Goal: Information Seeking & Learning: Find specific page/section

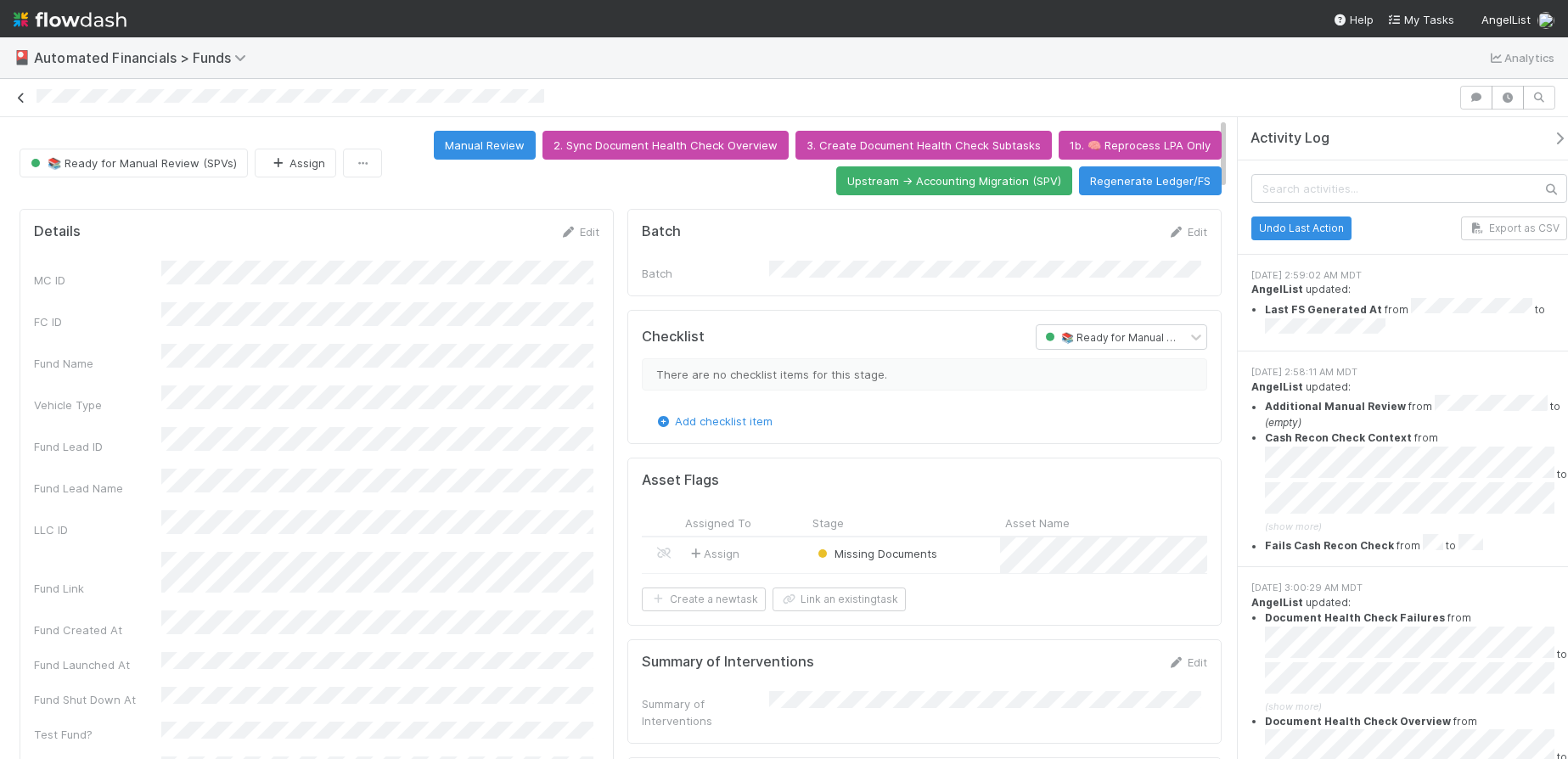
click at [19, 97] on icon at bounding box center [21, 98] width 17 height 11
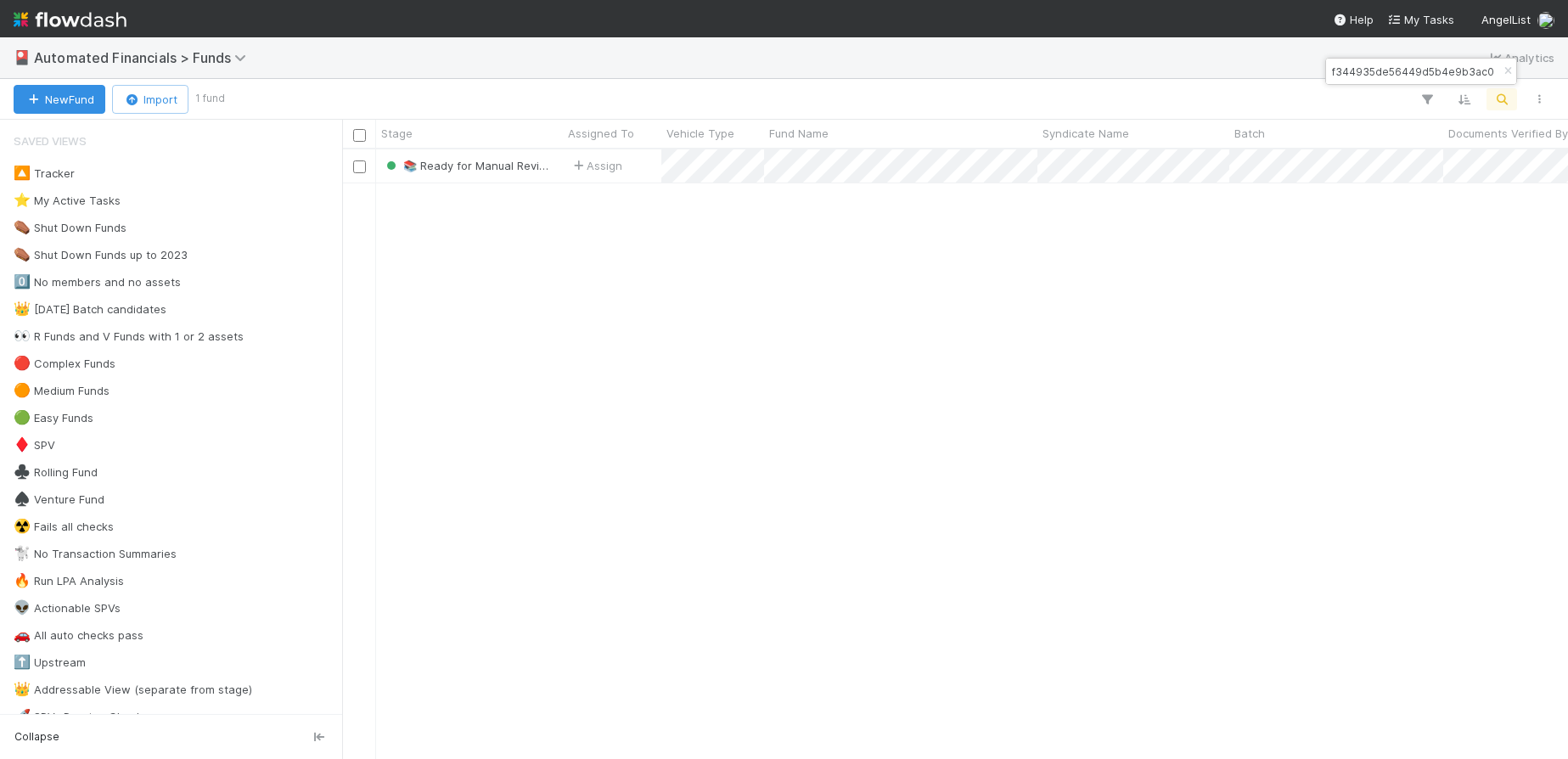
scroll to position [597, 1214]
click at [1508, 70] on icon "button" at bounding box center [1508, 70] width 17 height 10
click at [1505, 109] on button "button" at bounding box center [1501, 99] width 30 height 22
type input "ALTO Fund I, a series of Zachary Ginsburg Funds, LP"
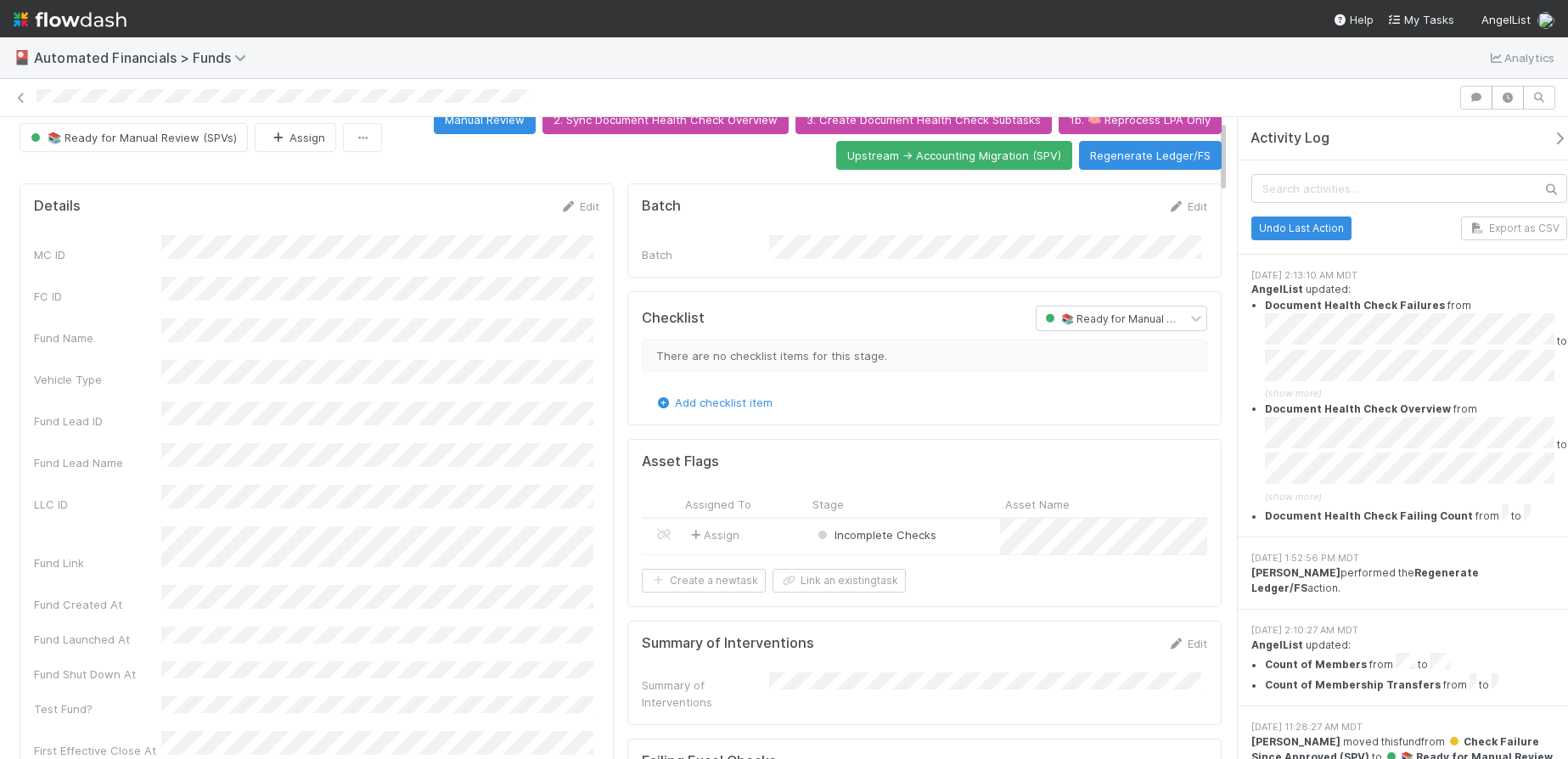
scroll to position [15, 0]
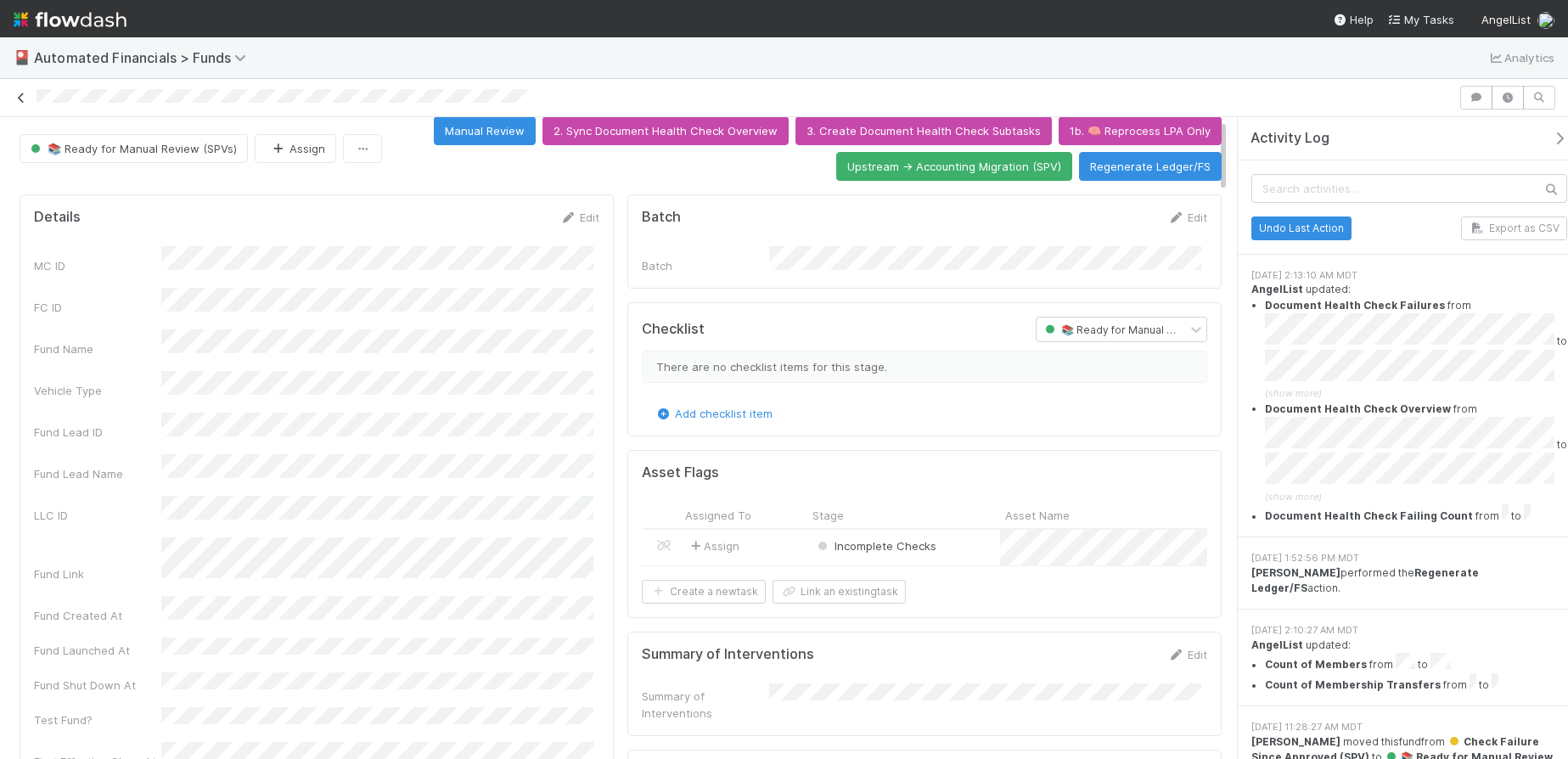
click at [19, 97] on icon at bounding box center [21, 98] width 17 height 11
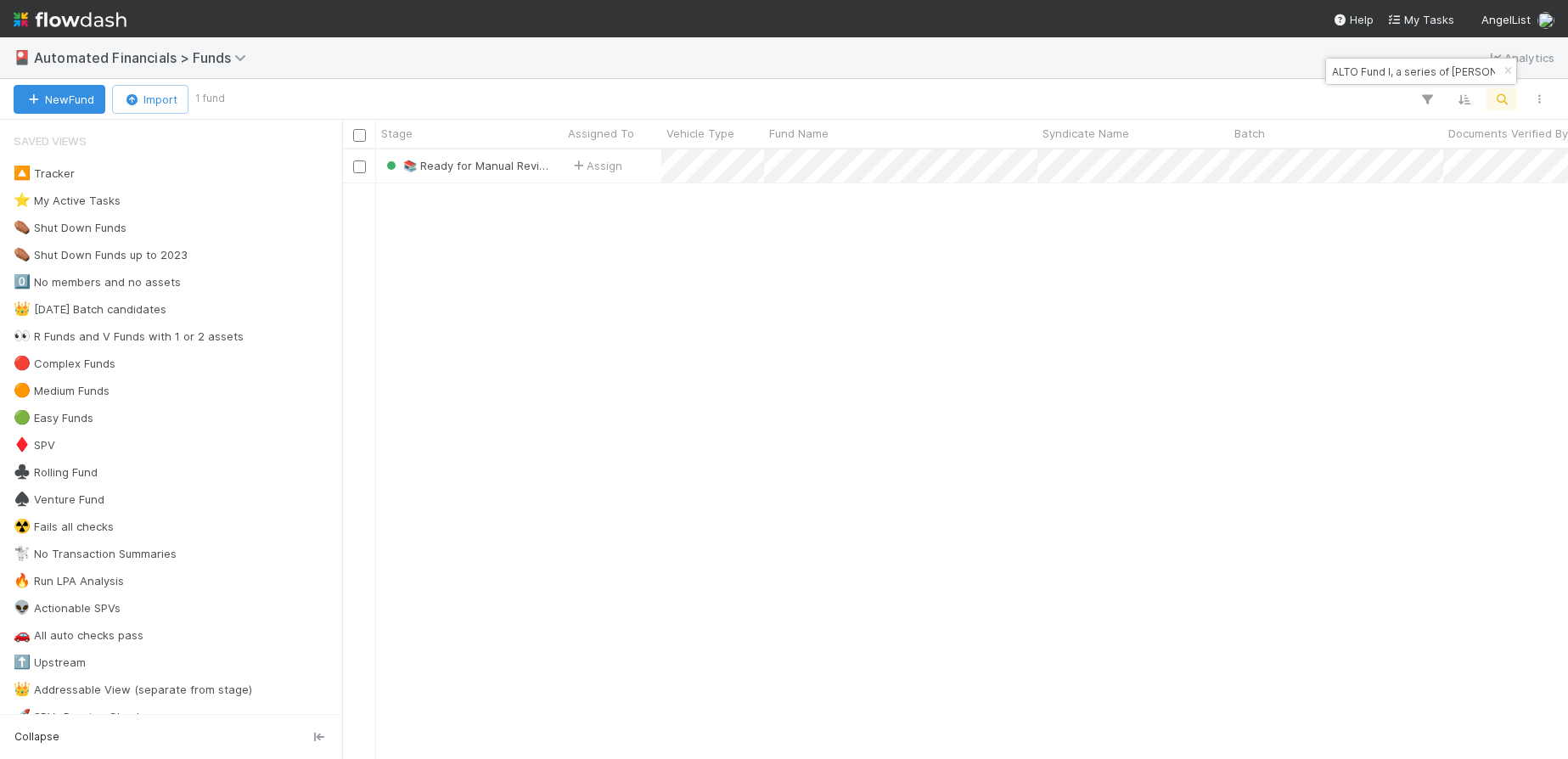
scroll to position [597, 1214]
click at [1508, 70] on icon "button" at bounding box center [1508, 70] width 17 height 10
click at [1503, 89] on div "New Fund Import 1 fund Search Search Search" at bounding box center [784, 99] width 1568 height 41
click at [1504, 94] on icon "button" at bounding box center [1502, 99] width 17 height 16
type input "COH Fund I, a series of Draft Ventures Opportunities II, LP"
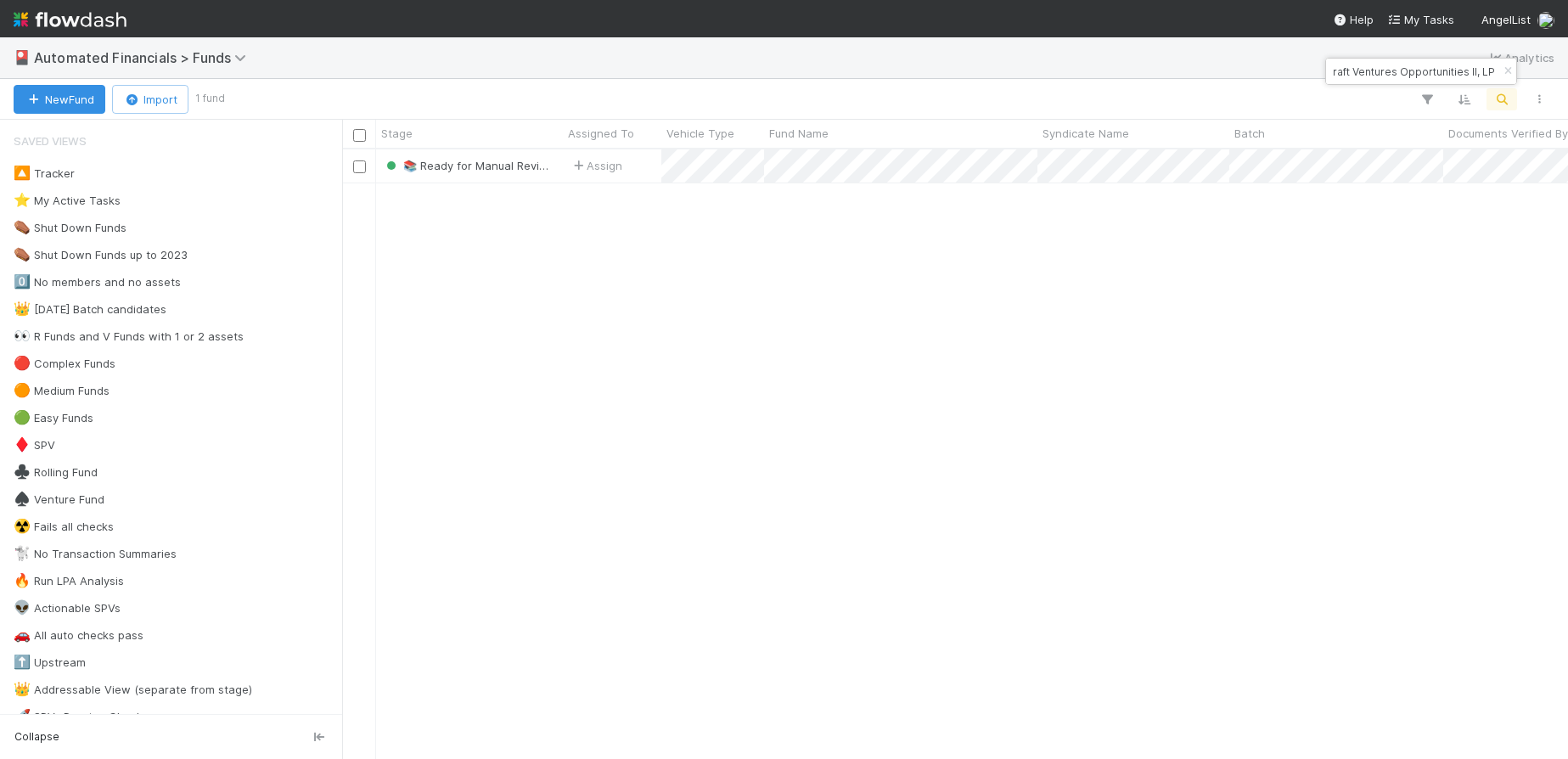
scroll to position [0, 0]
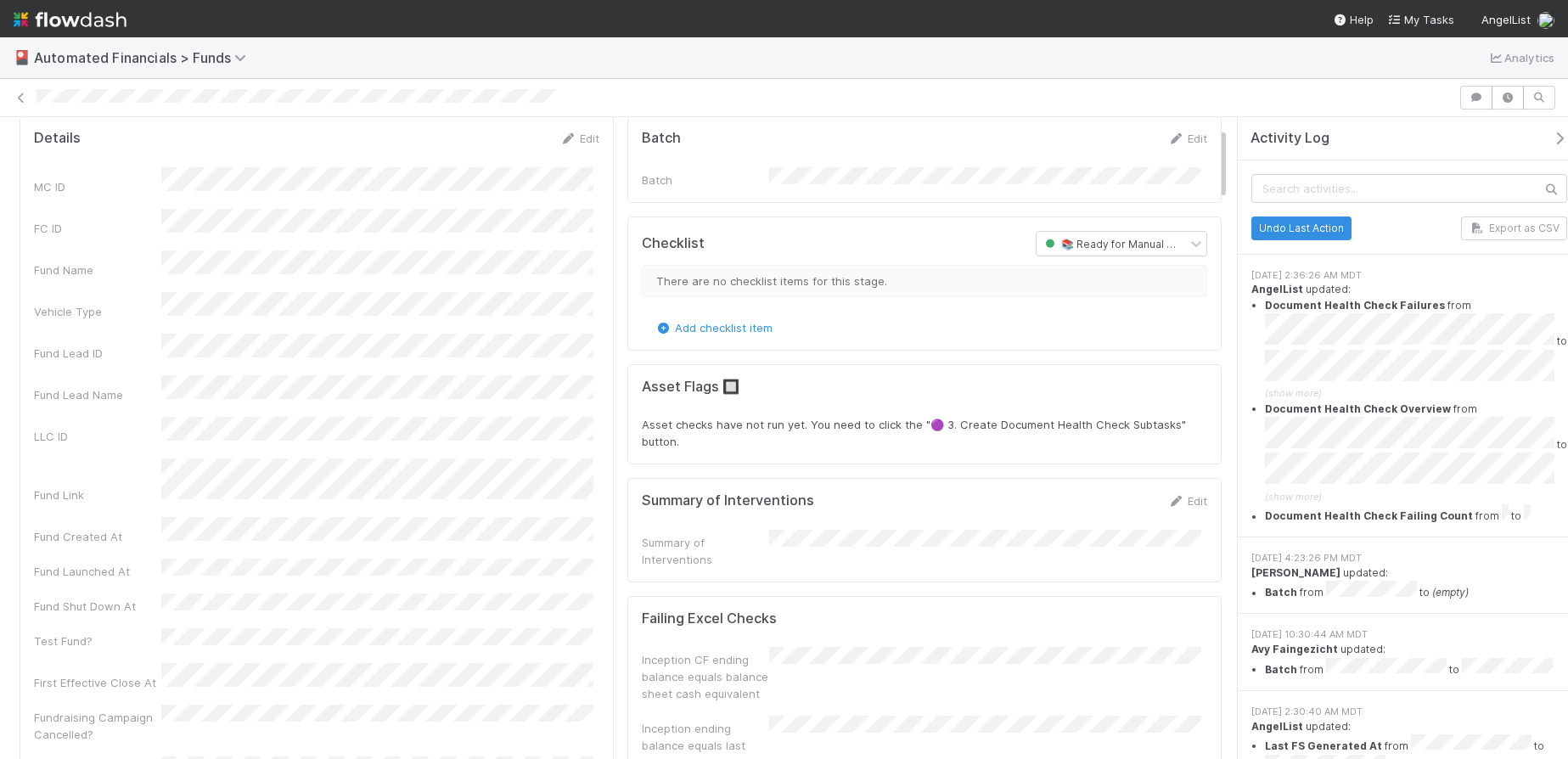
scroll to position [92, 0]
click at [22, 100] on icon at bounding box center [21, 98] width 17 height 11
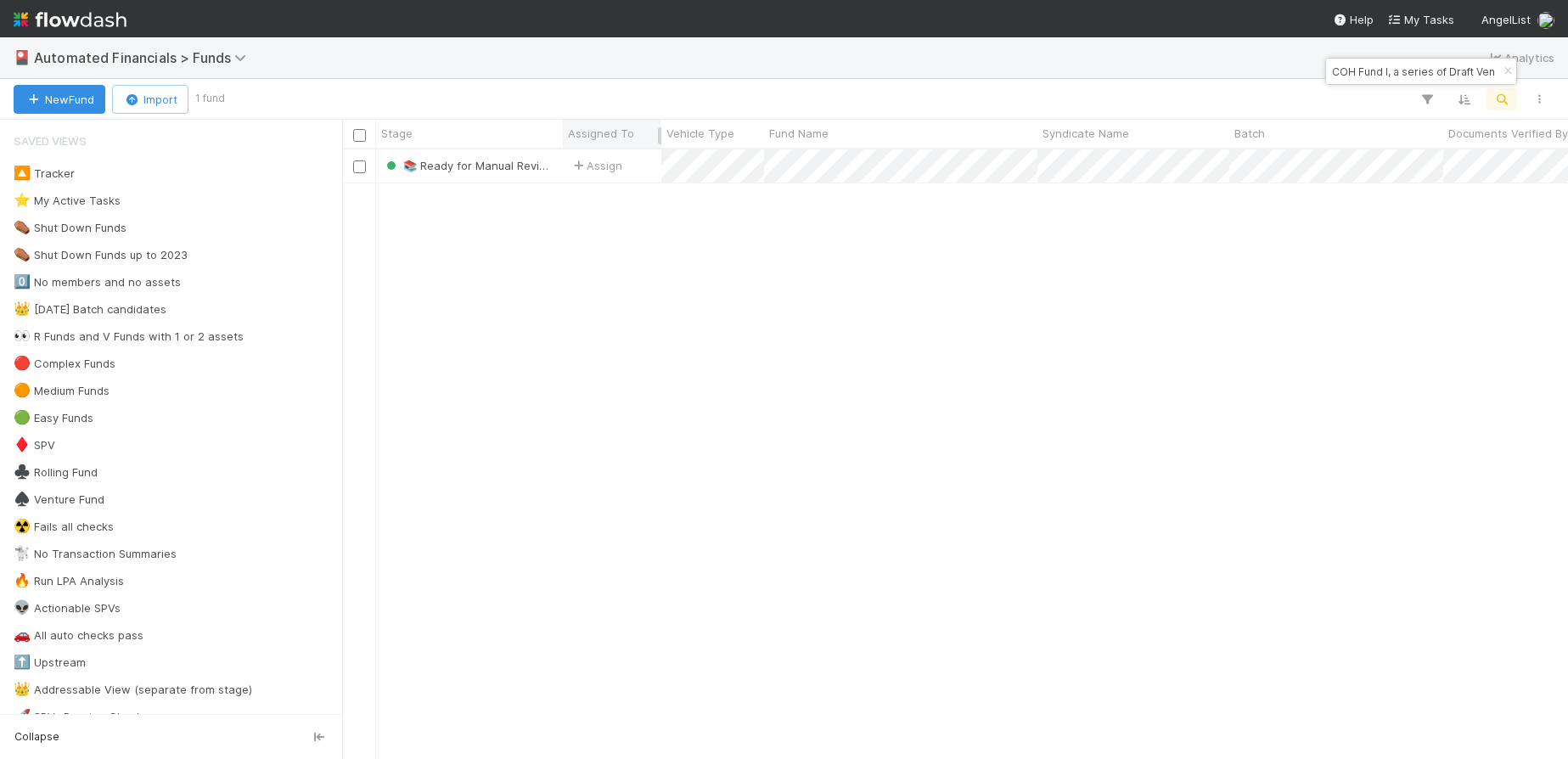
scroll to position [597, 1214]
click at [1505, 73] on icon "button" at bounding box center [1508, 70] width 17 height 10
click at [1499, 92] on icon "button" at bounding box center [1502, 99] width 17 height 16
type input "WI Fund I, a series of Hack VC, LP"
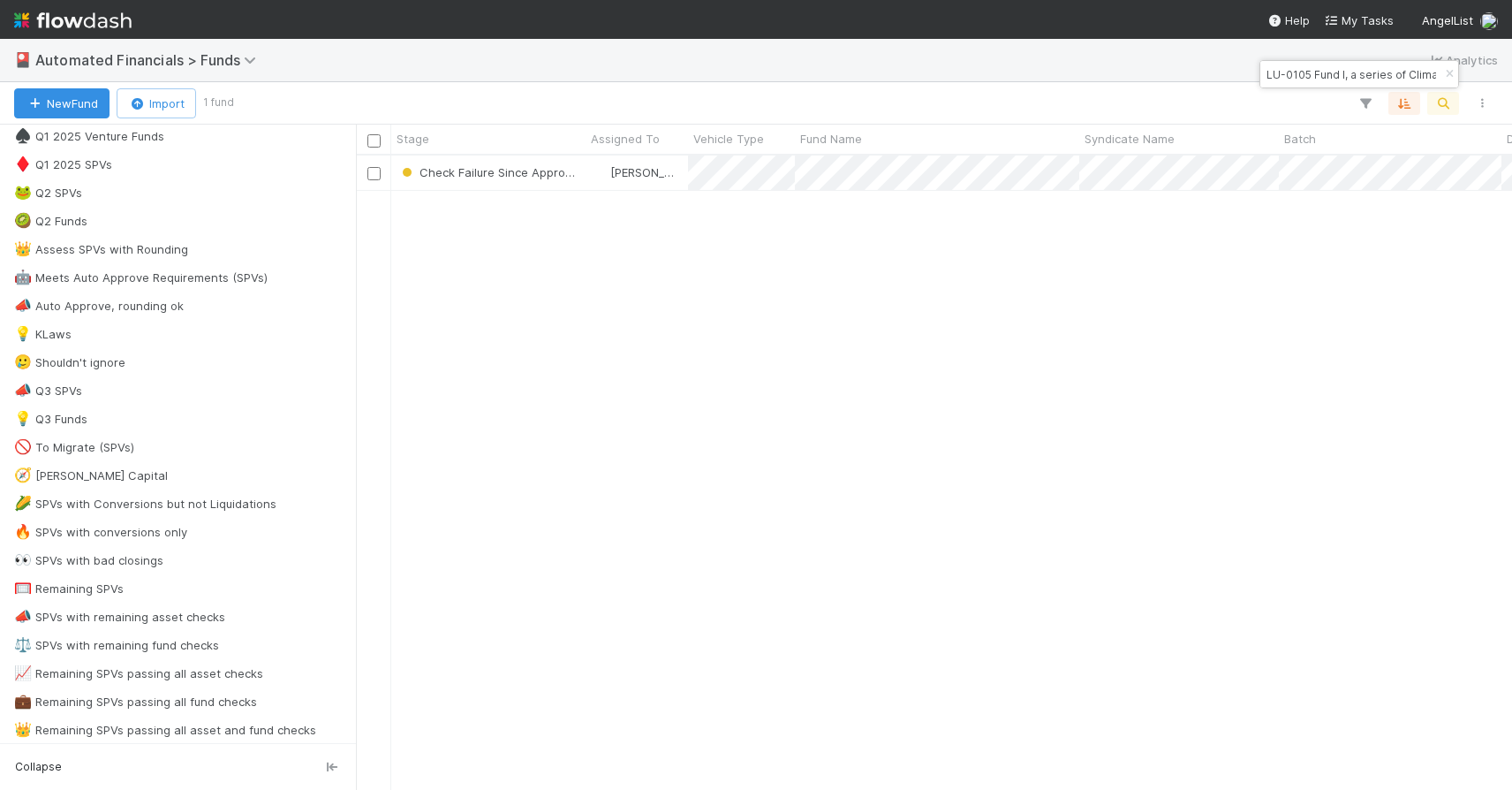
scroll to position [1488, 0]
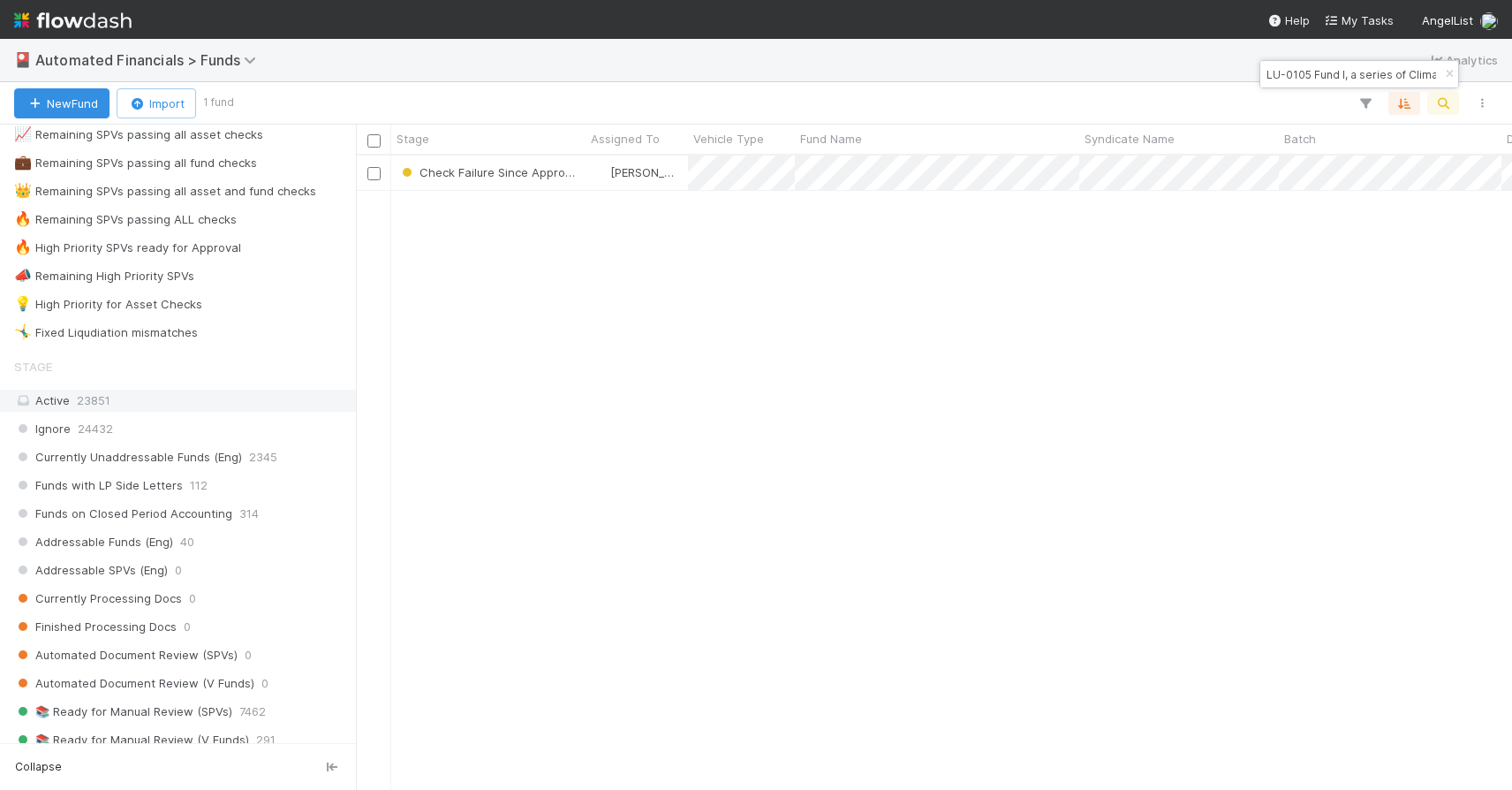
click at [116, 395] on div "Active 23851" at bounding box center [183, 400] width 337 height 22
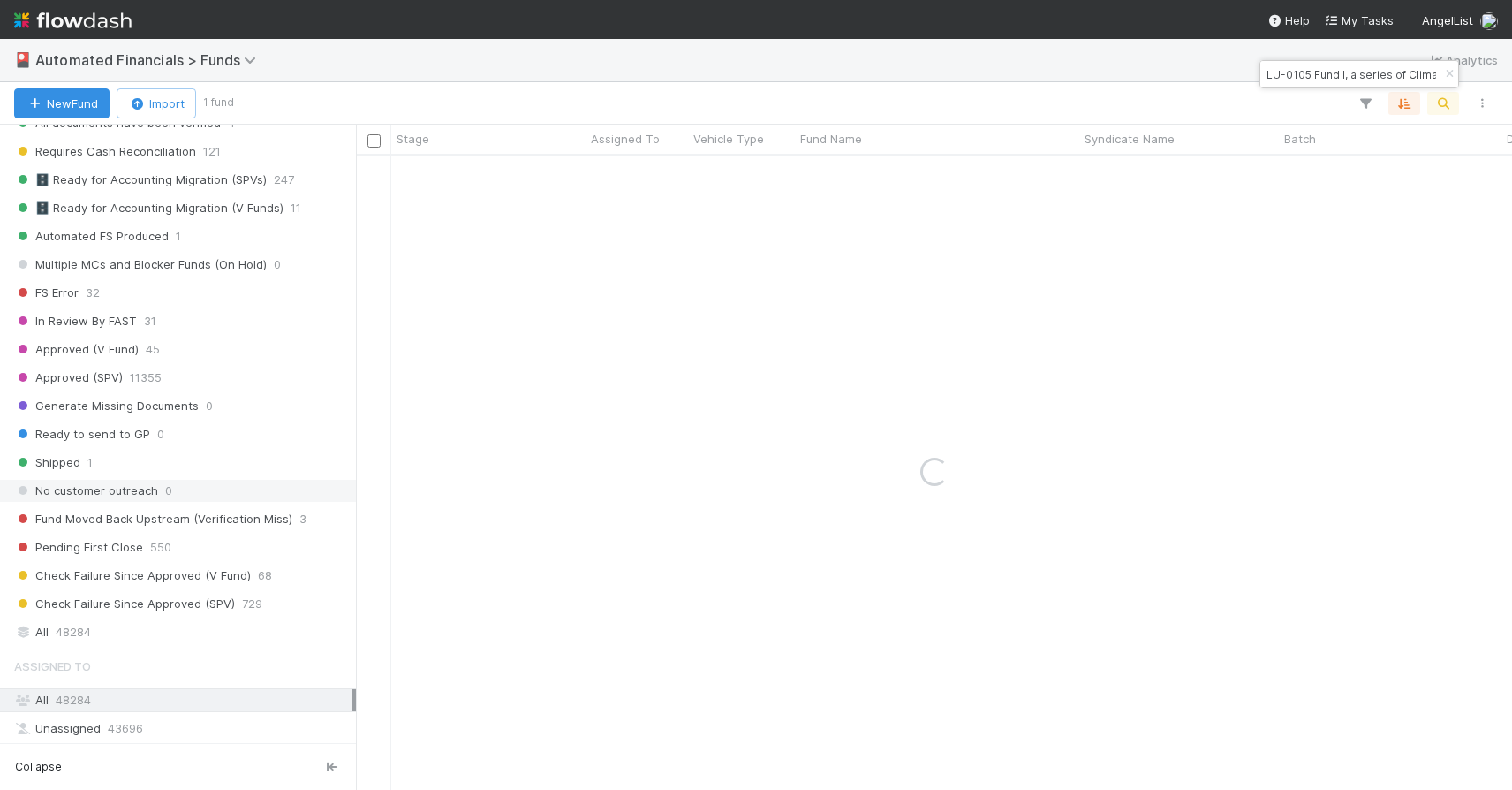
scroll to position [2294, 0]
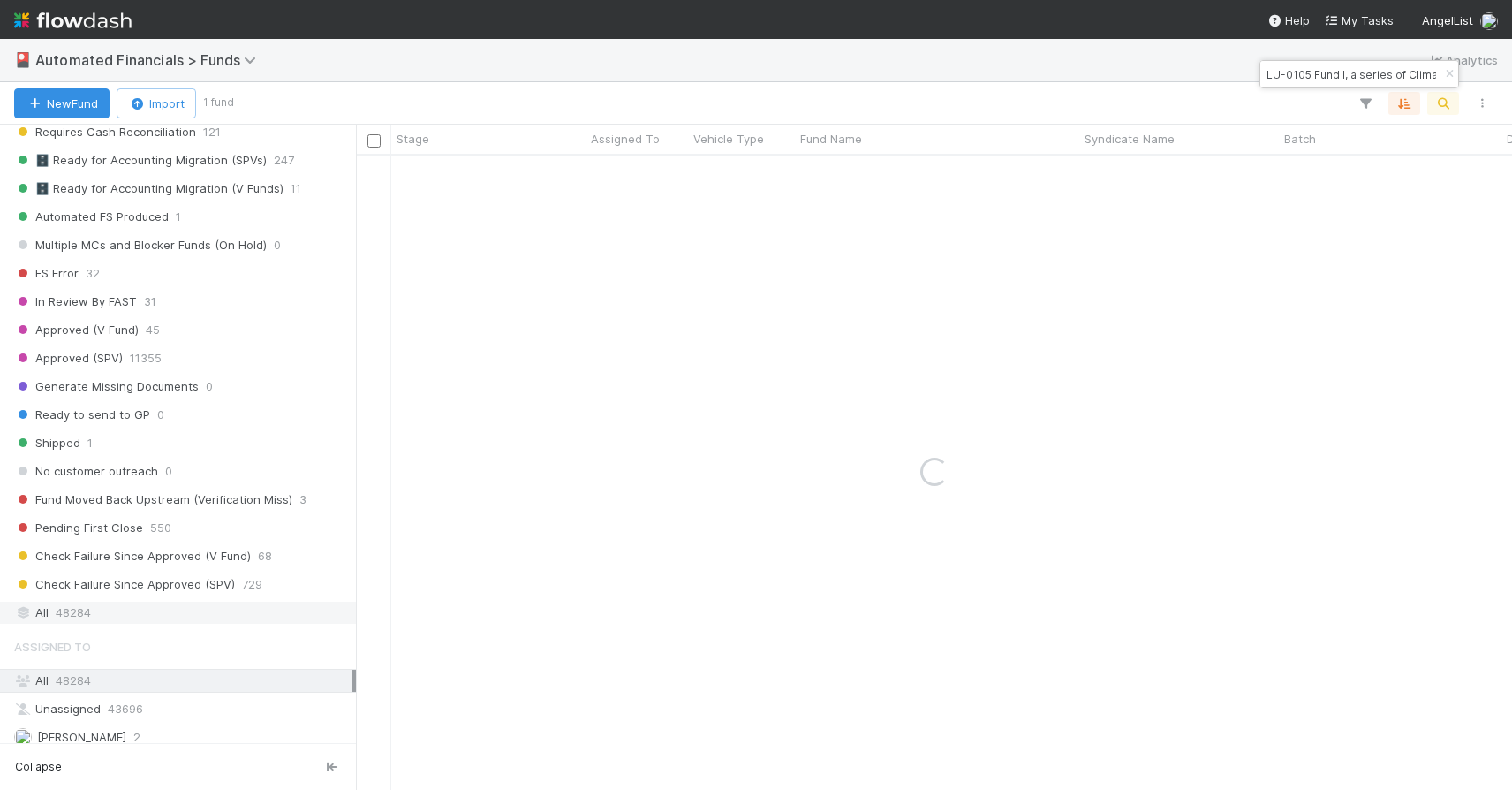
click at [103, 610] on div "All 48284" at bounding box center [183, 612] width 337 height 22
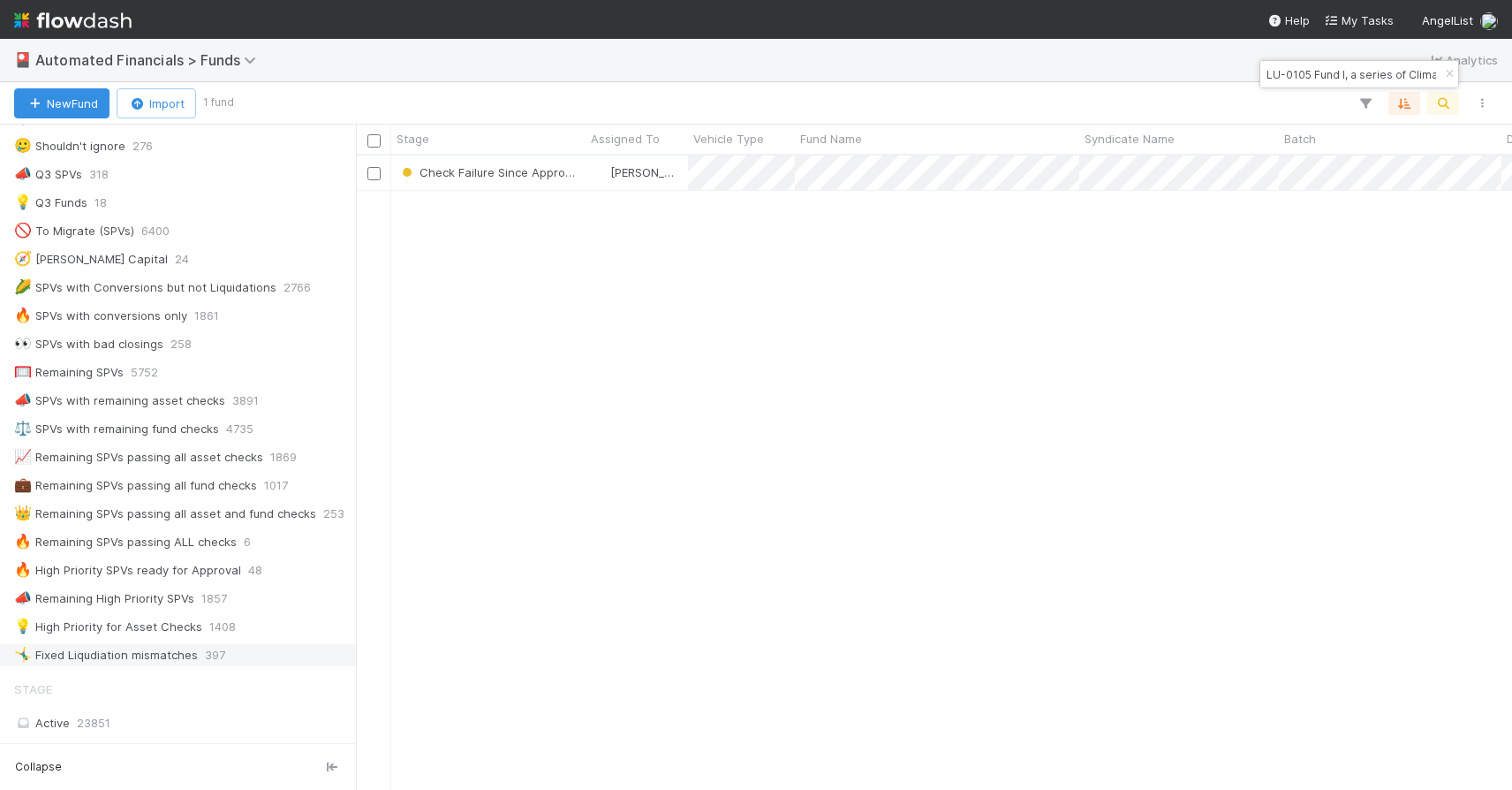
scroll to position [1162, 0]
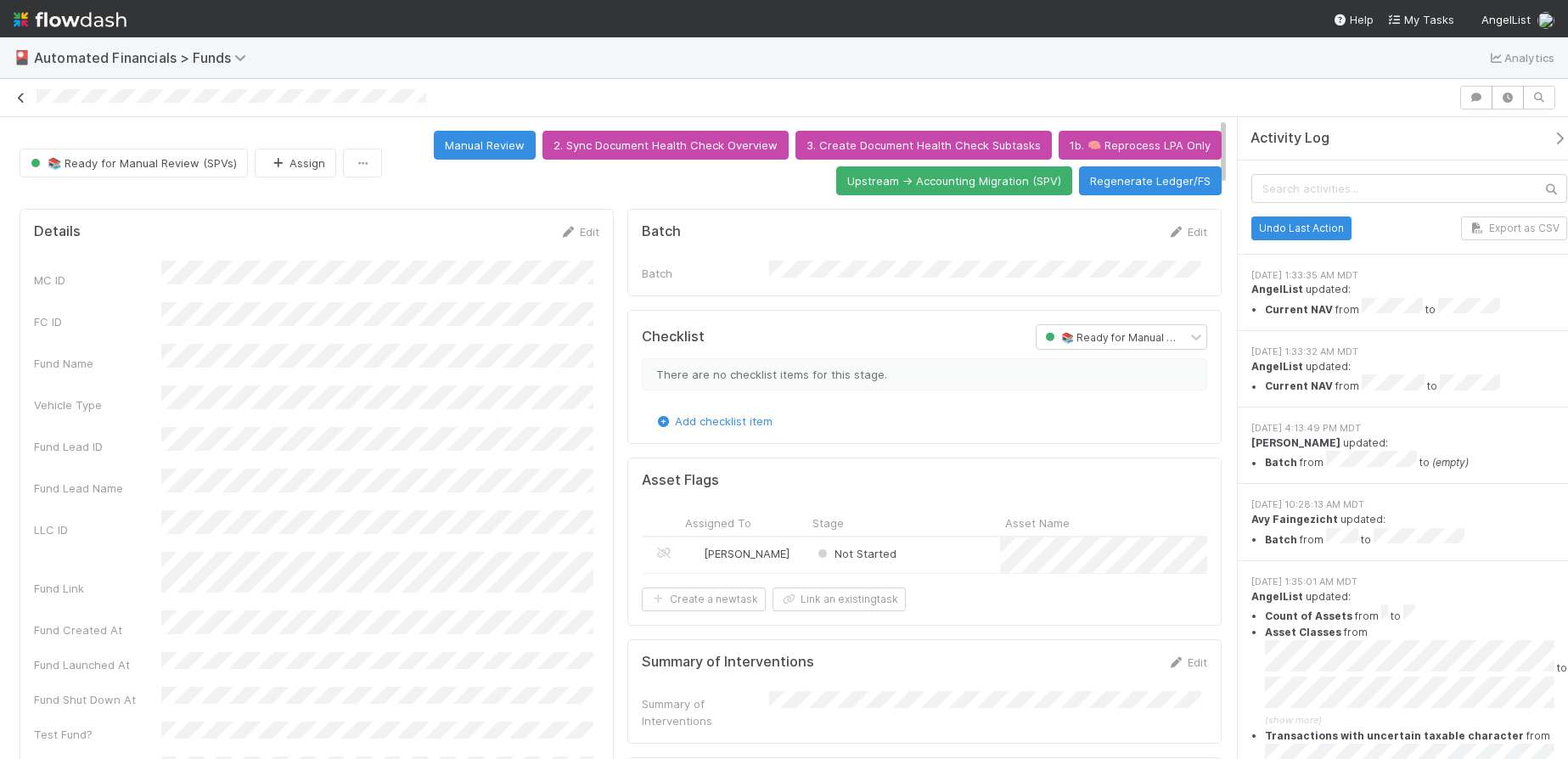
click at [21, 98] on icon at bounding box center [21, 98] width 17 height 11
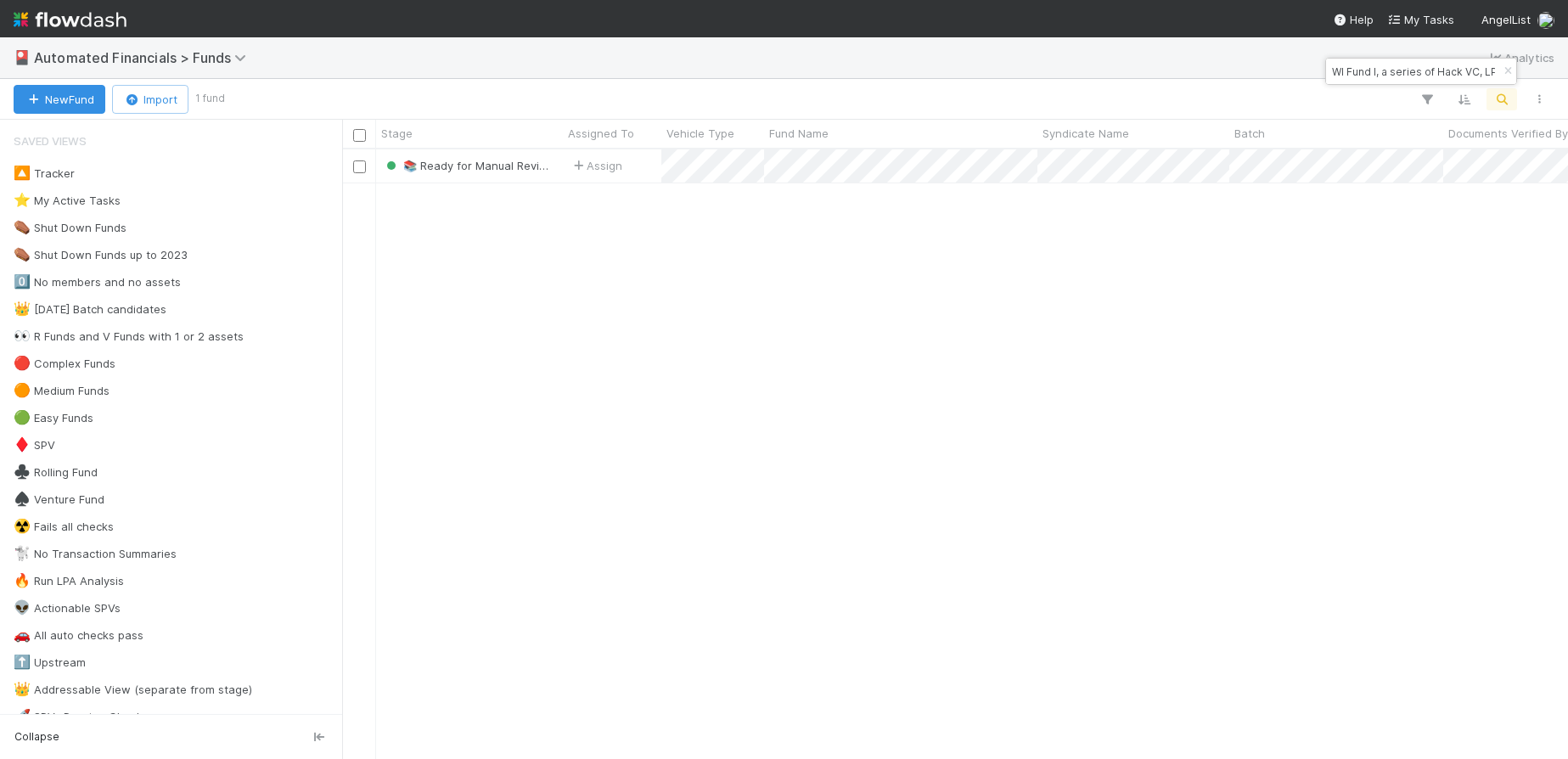
scroll to position [597, 1214]
click at [1506, 71] on icon "button" at bounding box center [1508, 70] width 17 height 10
click at [1499, 88] on button "button" at bounding box center [1501, 99] width 30 height 22
type input "68e2151d8ee247f088a1320d28b92920"
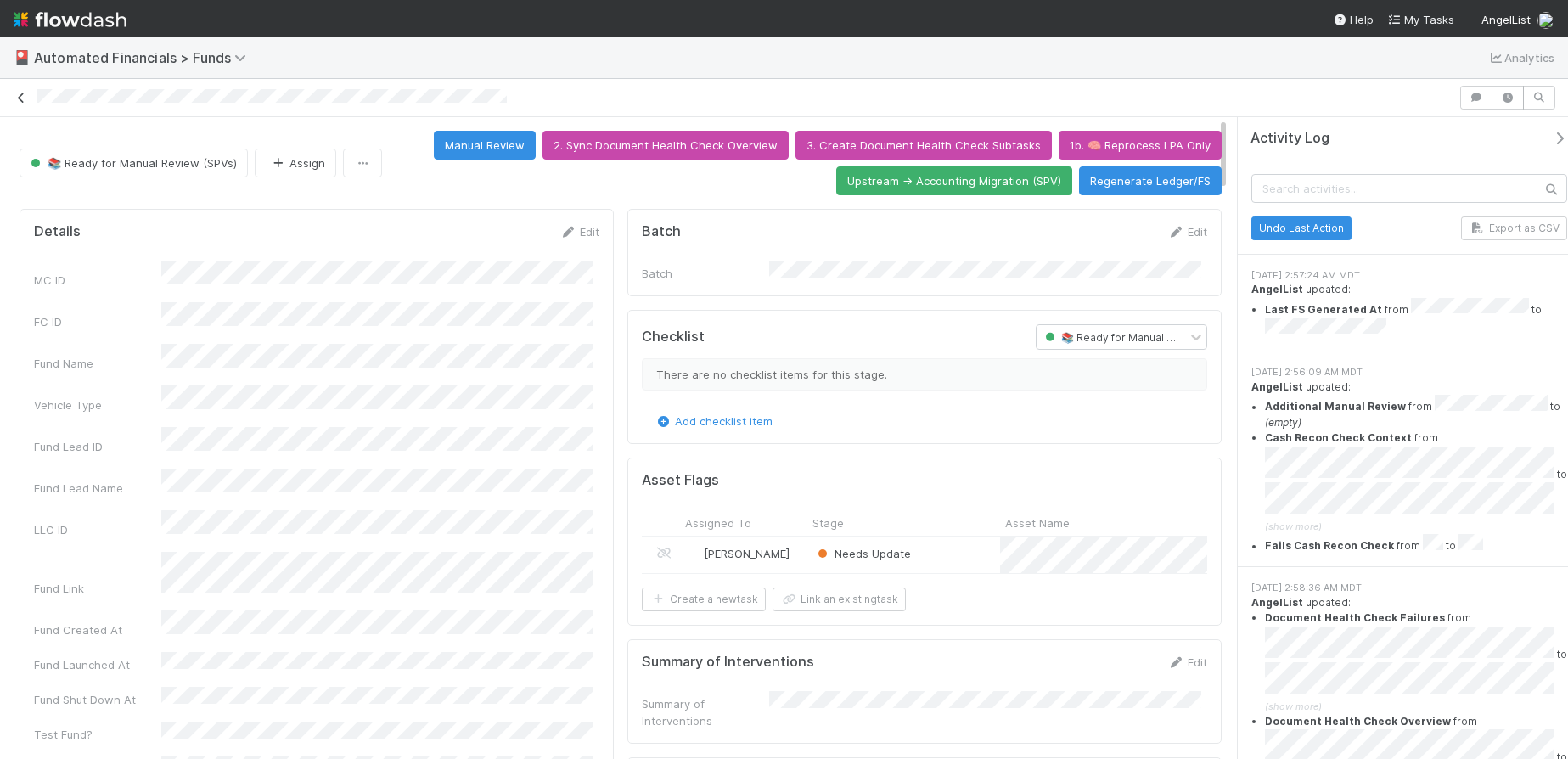
click at [15, 92] on icon at bounding box center [21, 98] width 17 height 11
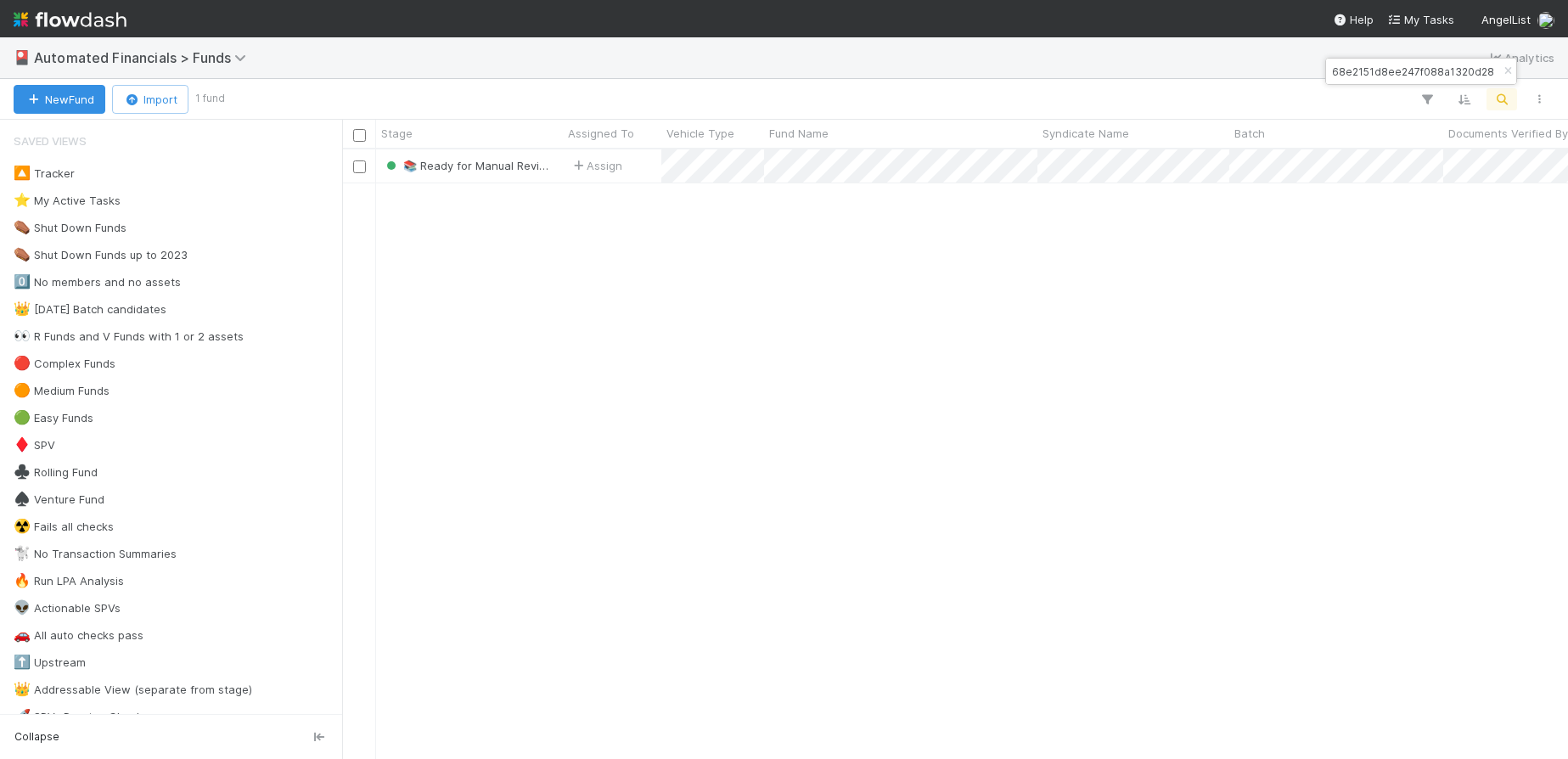
scroll to position [597, 1214]
click at [1509, 71] on icon "button" at bounding box center [1508, 70] width 17 height 10
click at [1506, 99] on icon "button" at bounding box center [1502, 99] width 17 height 16
type input "f344935de56449d5b4e9b3ac087bc91b"
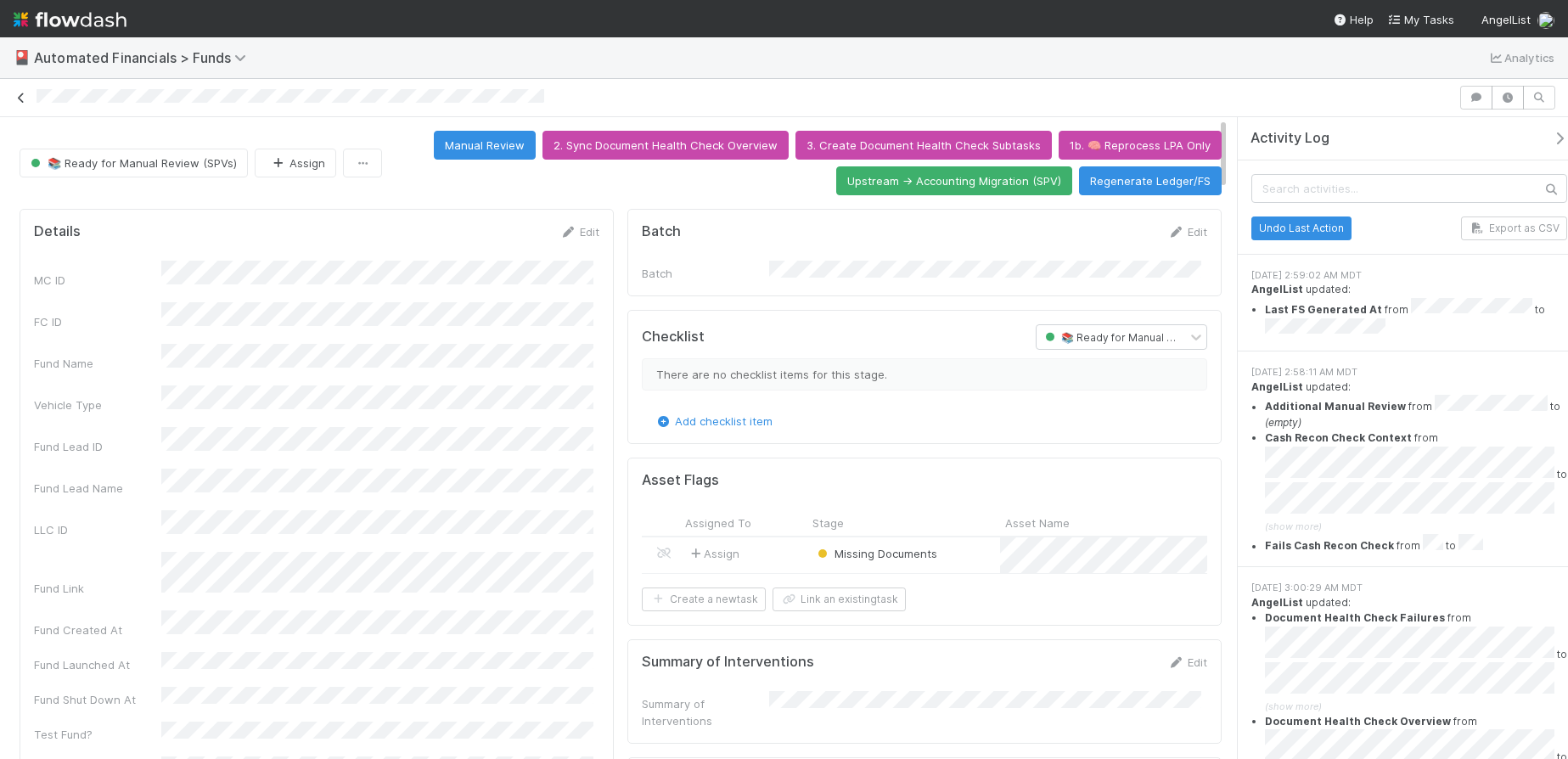
click at [22, 99] on icon at bounding box center [21, 98] width 17 height 11
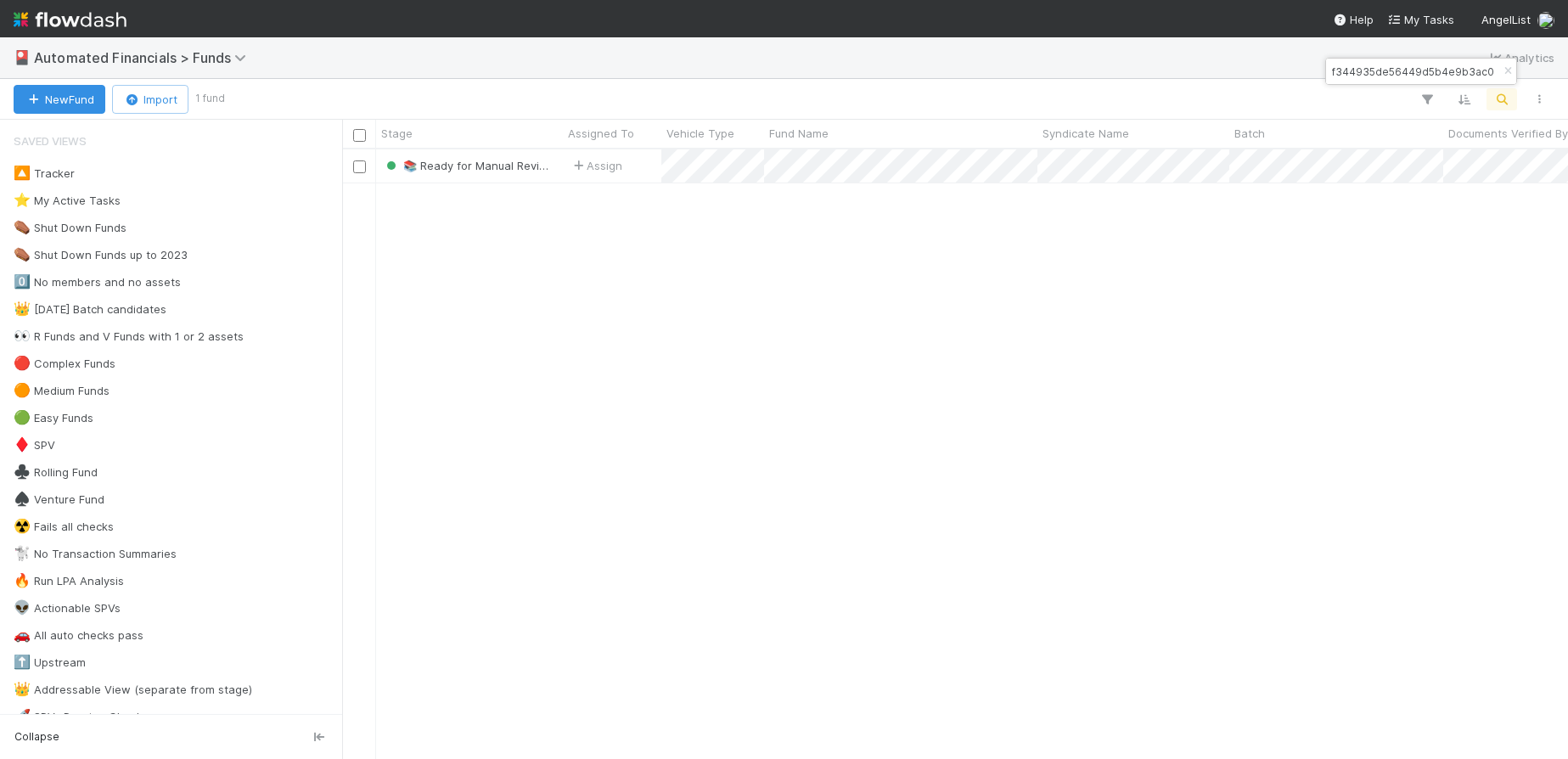
scroll to position [597, 1214]
